Goal: Task Accomplishment & Management: Manage account settings

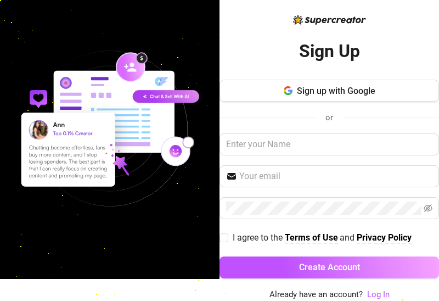
scroll to position [21, 0]
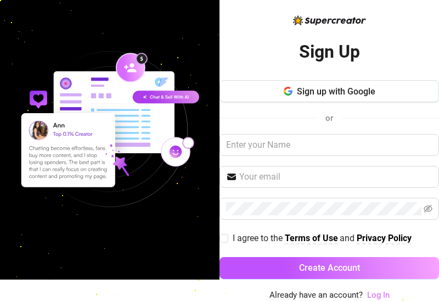
click at [378, 293] on link "Log In" at bounding box center [379, 295] width 23 height 10
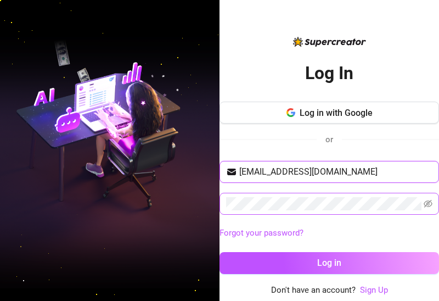
type input "trishiaalt.01@gmail.com"
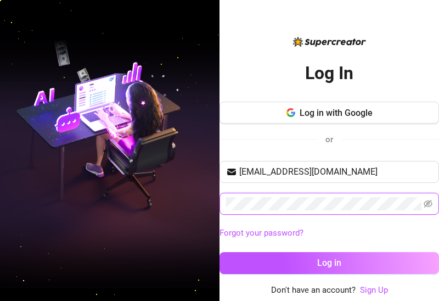
click at [330, 262] on button "Log in" at bounding box center [330, 263] width 220 height 22
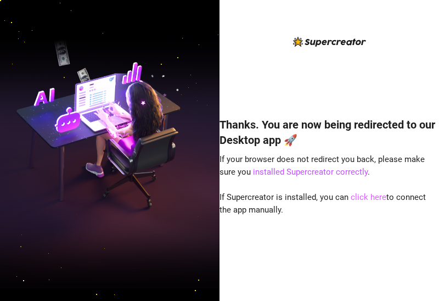
click at [364, 197] on link "click here" at bounding box center [369, 197] width 36 height 10
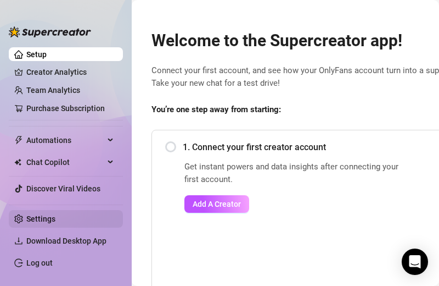
click at [47, 221] on link "Settings" at bounding box center [40, 218] width 29 height 9
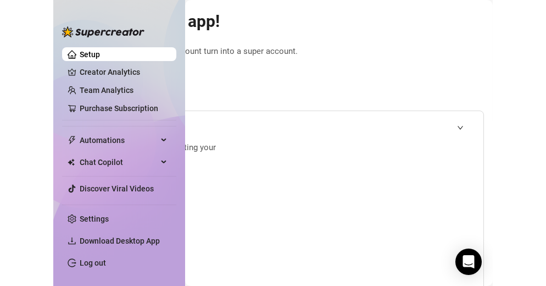
scroll to position [19, 236]
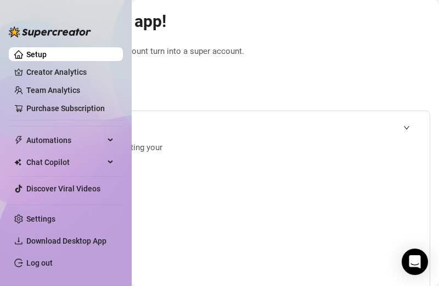
click at [299, 48] on span "Connect your first account, and see how your OnlyFans account turn into a super…" at bounding box center [172, 58] width 515 height 26
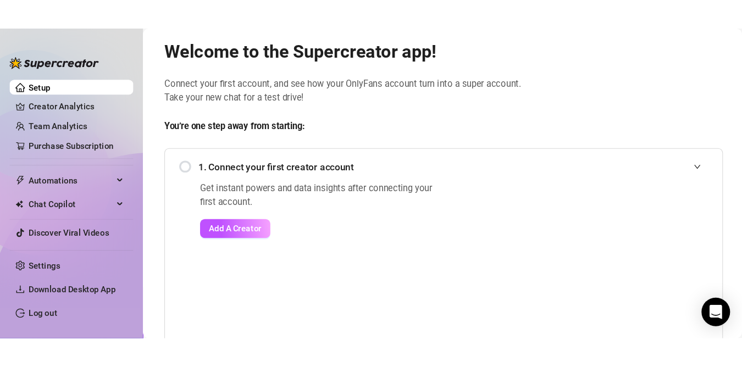
scroll to position [19, 0]
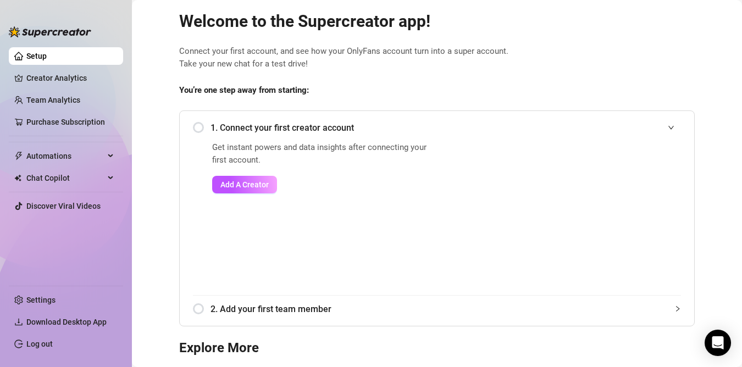
click at [75, 289] on ul "Settings Download Desktop App Log out" at bounding box center [66, 319] width 114 height 76
click at [55, 297] on link "Settings" at bounding box center [40, 300] width 29 height 9
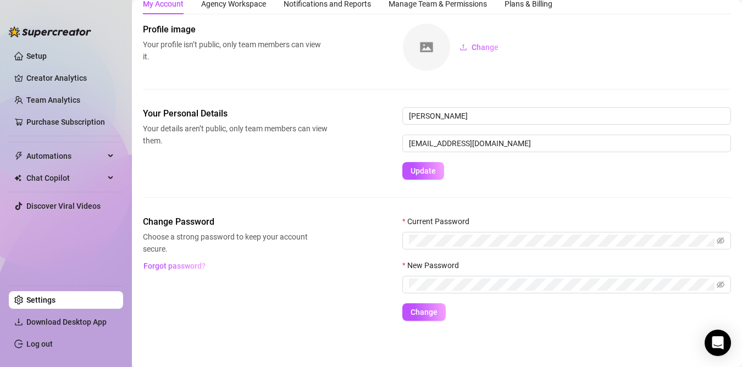
scroll to position [40, 0]
click at [47, 60] on link "Setup" at bounding box center [36, 56] width 20 height 9
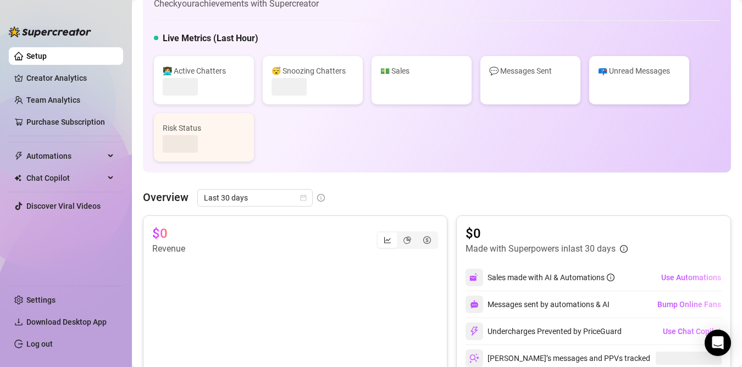
scroll to position [15, 0]
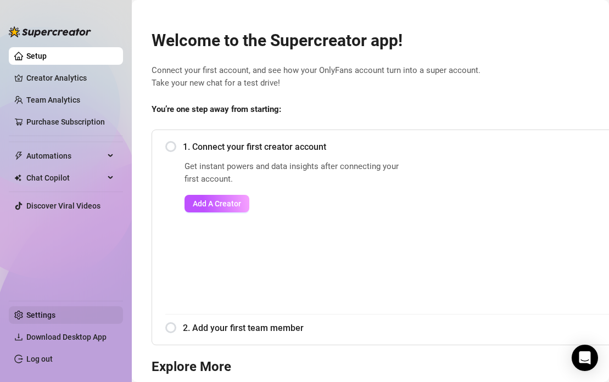
click at [53, 316] on link "Settings" at bounding box center [40, 315] width 29 height 9
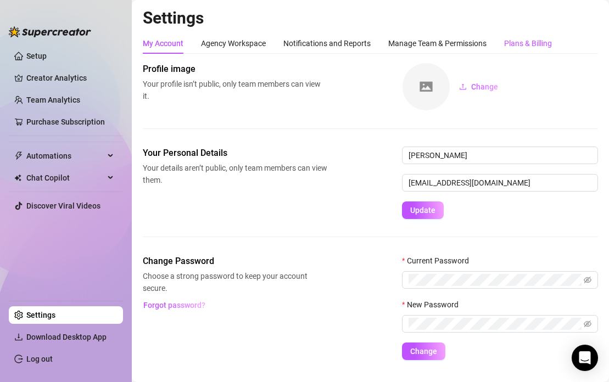
click at [511, 46] on div "Plans & Billing" at bounding box center [528, 43] width 48 height 12
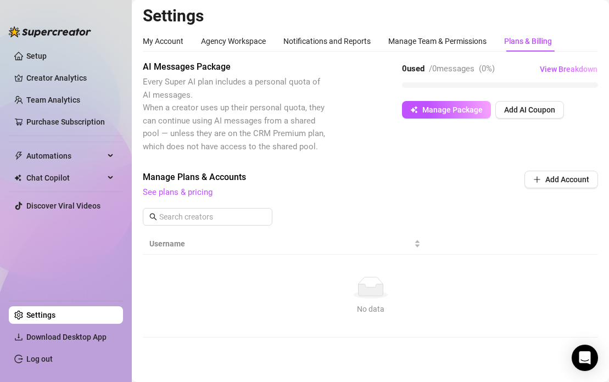
scroll to position [2, 0]
click at [413, 40] on div "Manage Team & Permissions" at bounding box center [437, 42] width 98 height 12
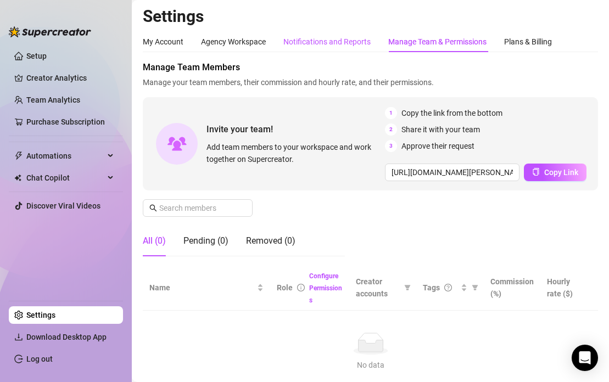
click at [336, 42] on div "Notifications and Reports" at bounding box center [326, 42] width 87 height 12
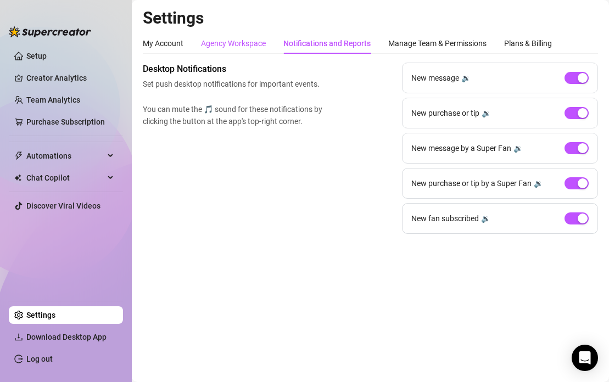
click at [233, 48] on div "Agency Workspace" at bounding box center [233, 43] width 65 height 12
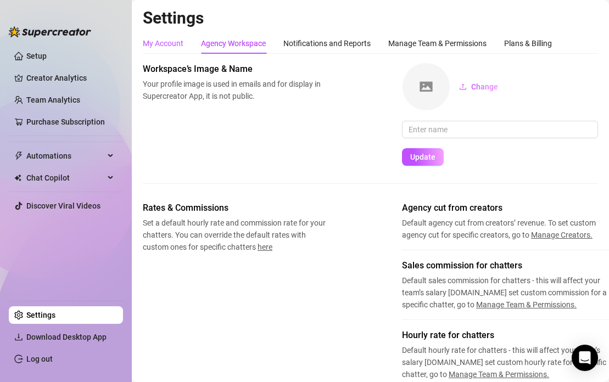
click at [169, 46] on div "My Account" at bounding box center [163, 43] width 41 height 12
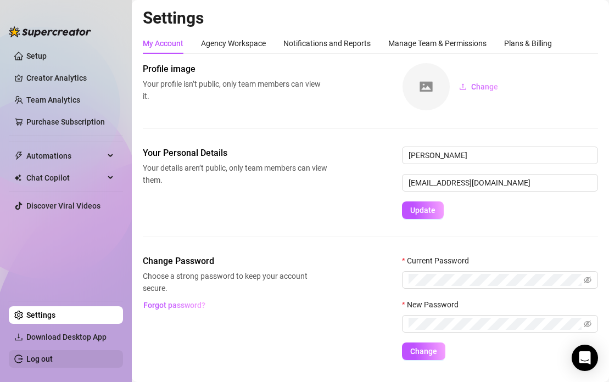
click at [53, 359] on link "Log out" at bounding box center [39, 359] width 26 height 9
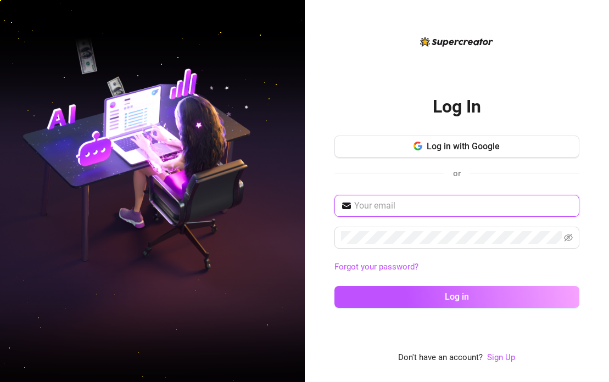
click at [499, 207] on input "text" at bounding box center [463, 205] width 219 height 13
type input "[EMAIL_ADDRESS][DOMAIN_NAME]"
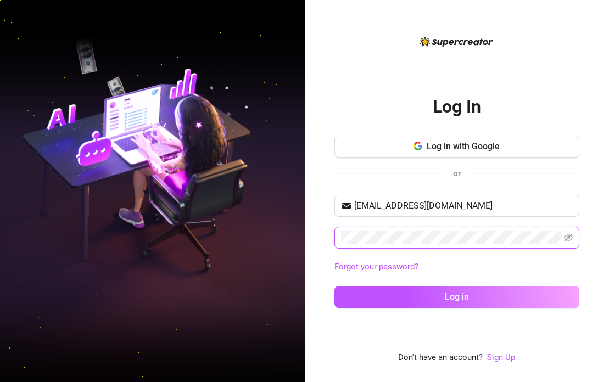
click at [456, 297] on button "Log in" at bounding box center [457, 297] width 245 height 22
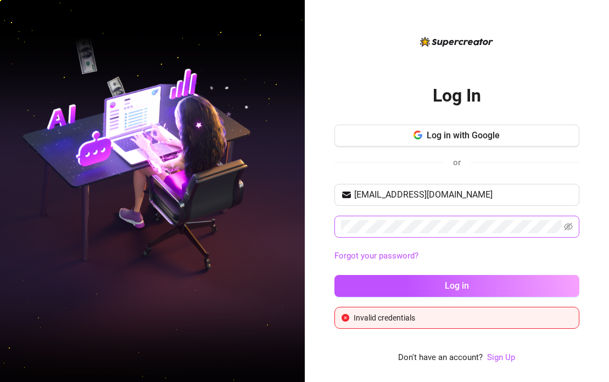
click at [570, 221] on span at bounding box center [568, 226] width 9 height 13
click at [572, 230] on icon "eye-invisible" at bounding box center [568, 226] width 9 height 9
click at [456, 286] on button "Log in" at bounding box center [457, 286] width 245 height 22
click at [397, 315] on div "Invalid credentials" at bounding box center [463, 318] width 219 height 12
click at [456, 286] on button "Log in" at bounding box center [457, 286] width 245 height 22
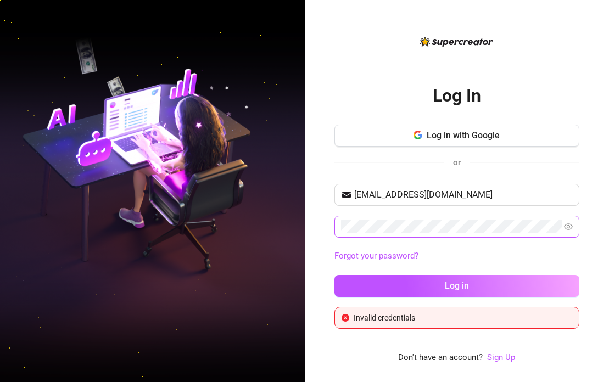
click at [408, 236] on span at bounding box center [457, 227] width 245 height 22
click at [456, 286] on button "Log in" at bounding box center [457, 286] width 245 height 22
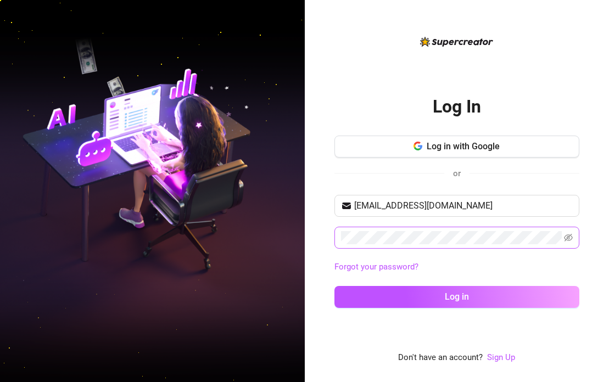
type input "[EMAIL_ADDRESS][DOMAIN_NAME]"
click at [456, 297] on button "Log in" at bounding box center [457, 297] width 245 height 22
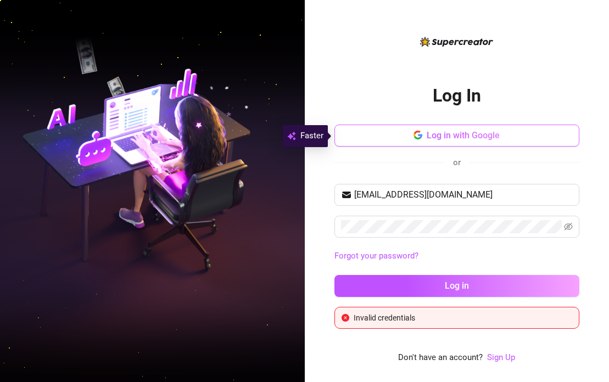
click at [459, 129] on button "Log in with Google" at bounding box center [457, 136] width 245 height 22
